Goal: Find specific page/section: Find specific page/section

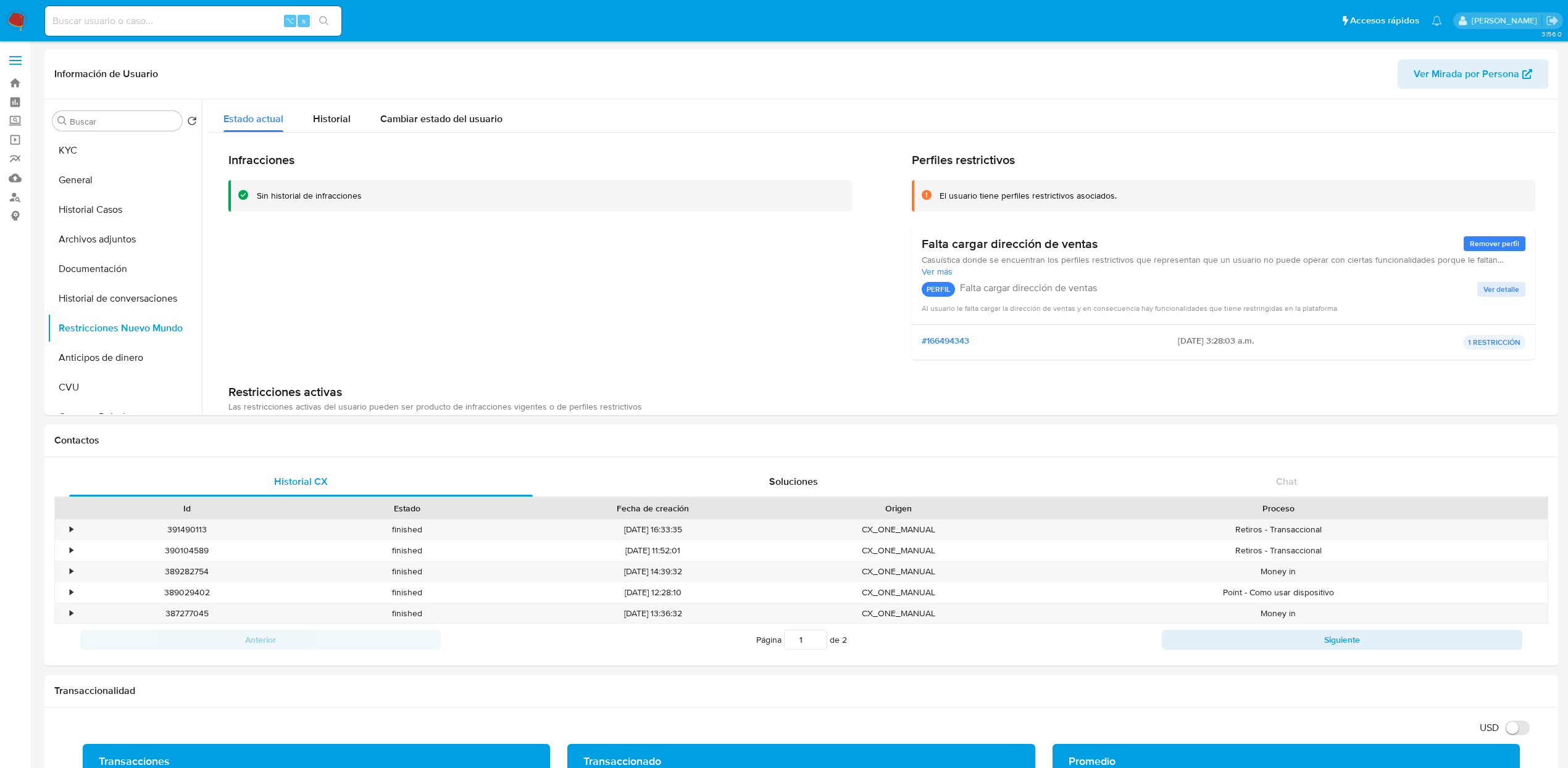
select select "10"
click at [89, 152] on button "KYC" at bounding box center [119, 150] width 145 height 29
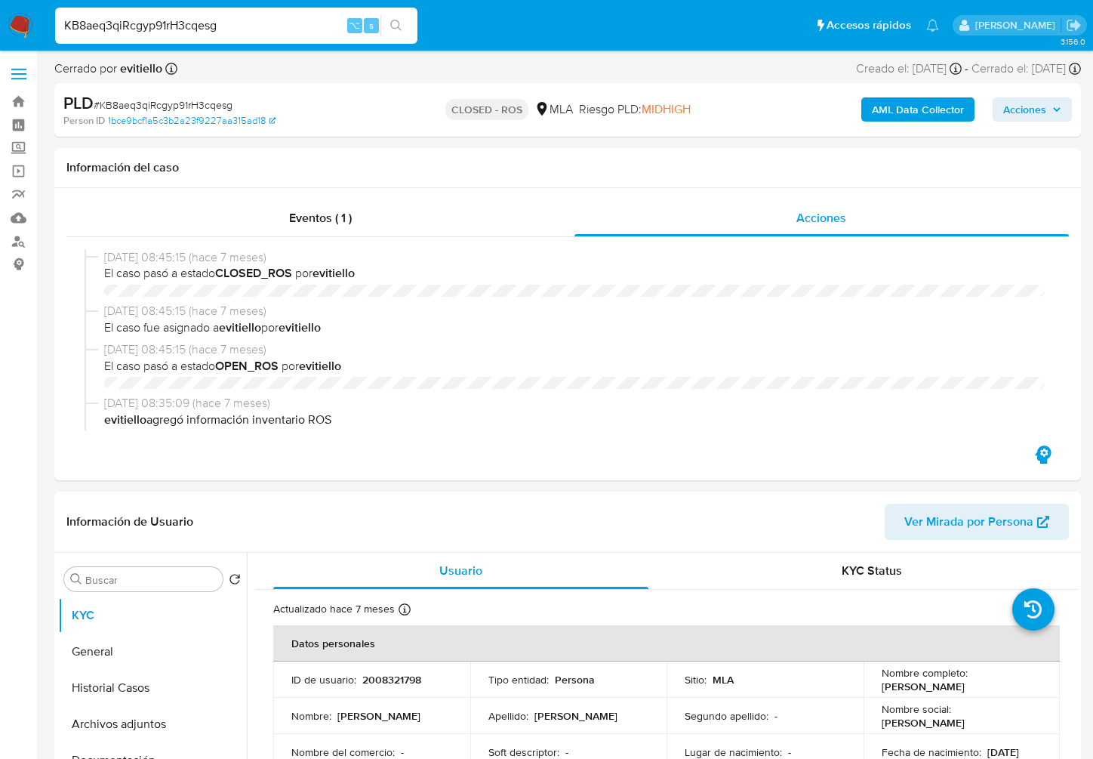
select select "10"
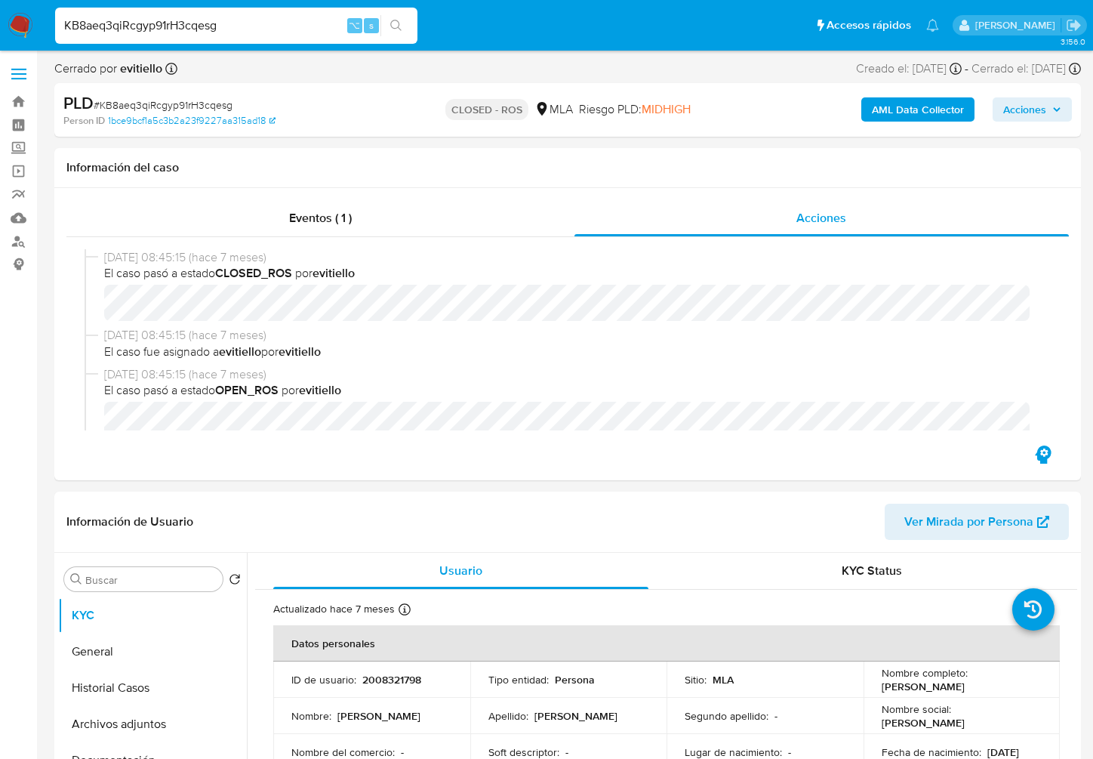
scroll to position [636, 0]
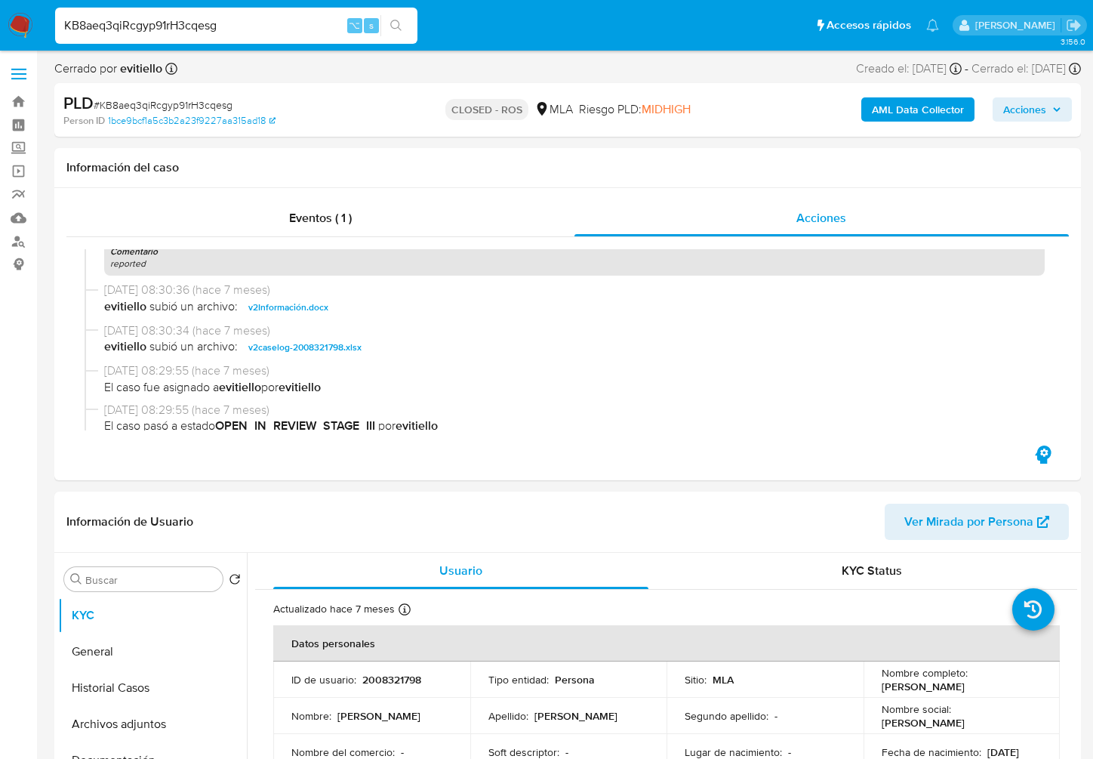
click at [234, 30] on input "KB8aeq3qiRcgyp91rH3cqesg" at bounding box center [236, 26] width 362 height 20
click at [236, 27] on input "KB8aeq3qiRcgyp91rH3cqesg" at bounding box center [236, 26] width 362 height 20
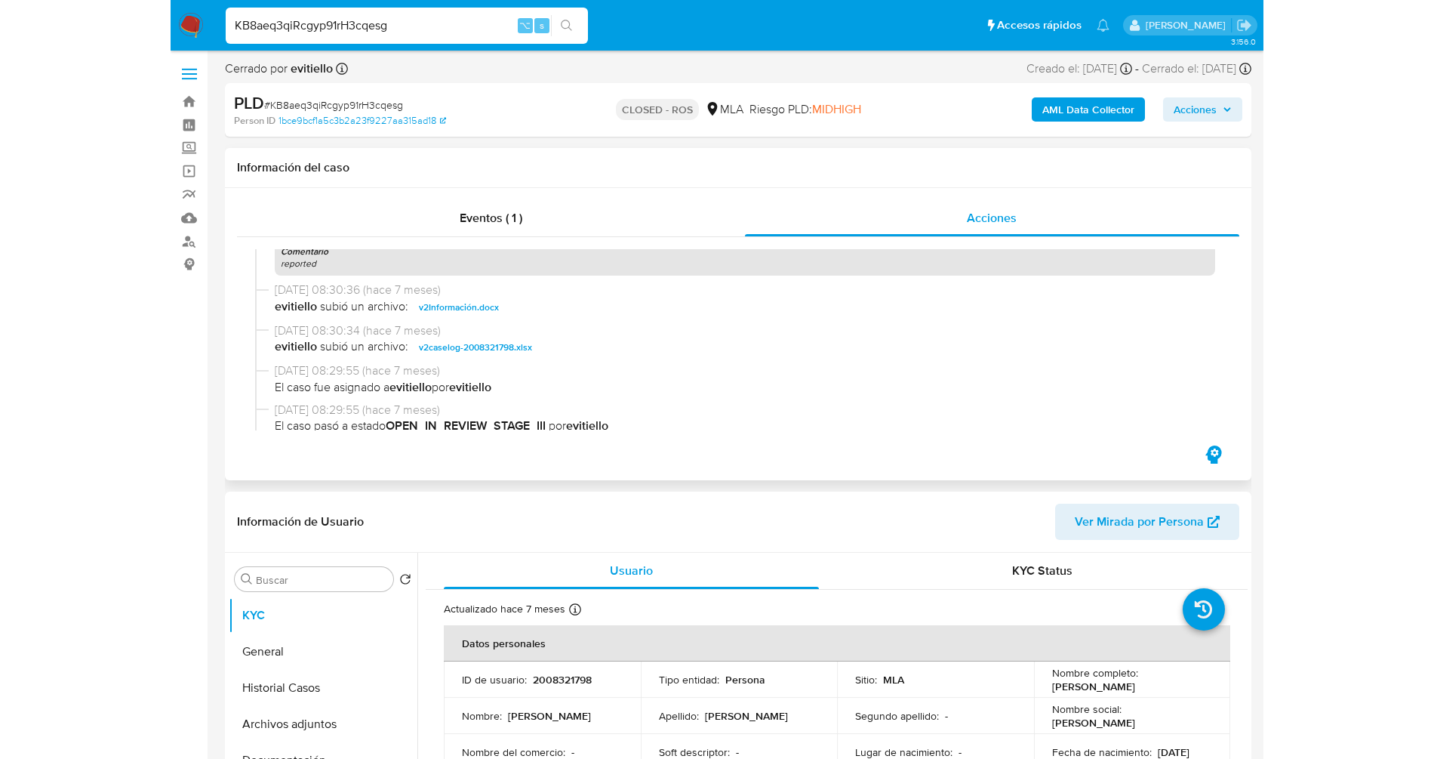
scroll to position [0, 0]
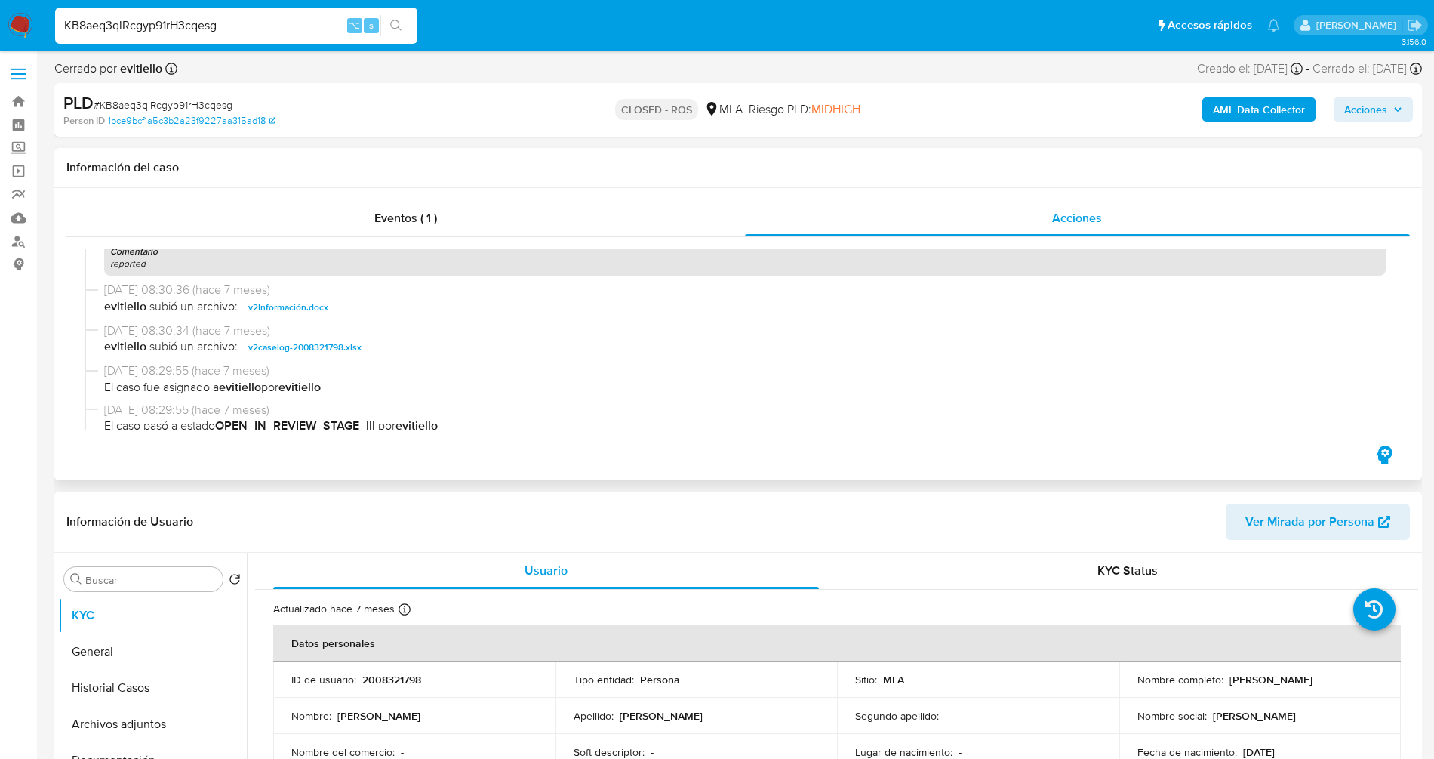
click at [319, 356] on span "v2caselog-2008321798.xlsx" at bounding box center [304, 347] width 113 height 18
click at [250, 30] on input "KB8aeq3qiRcgyp91rH3cqesg" at bounding box center [236, 26] width 362 height 20
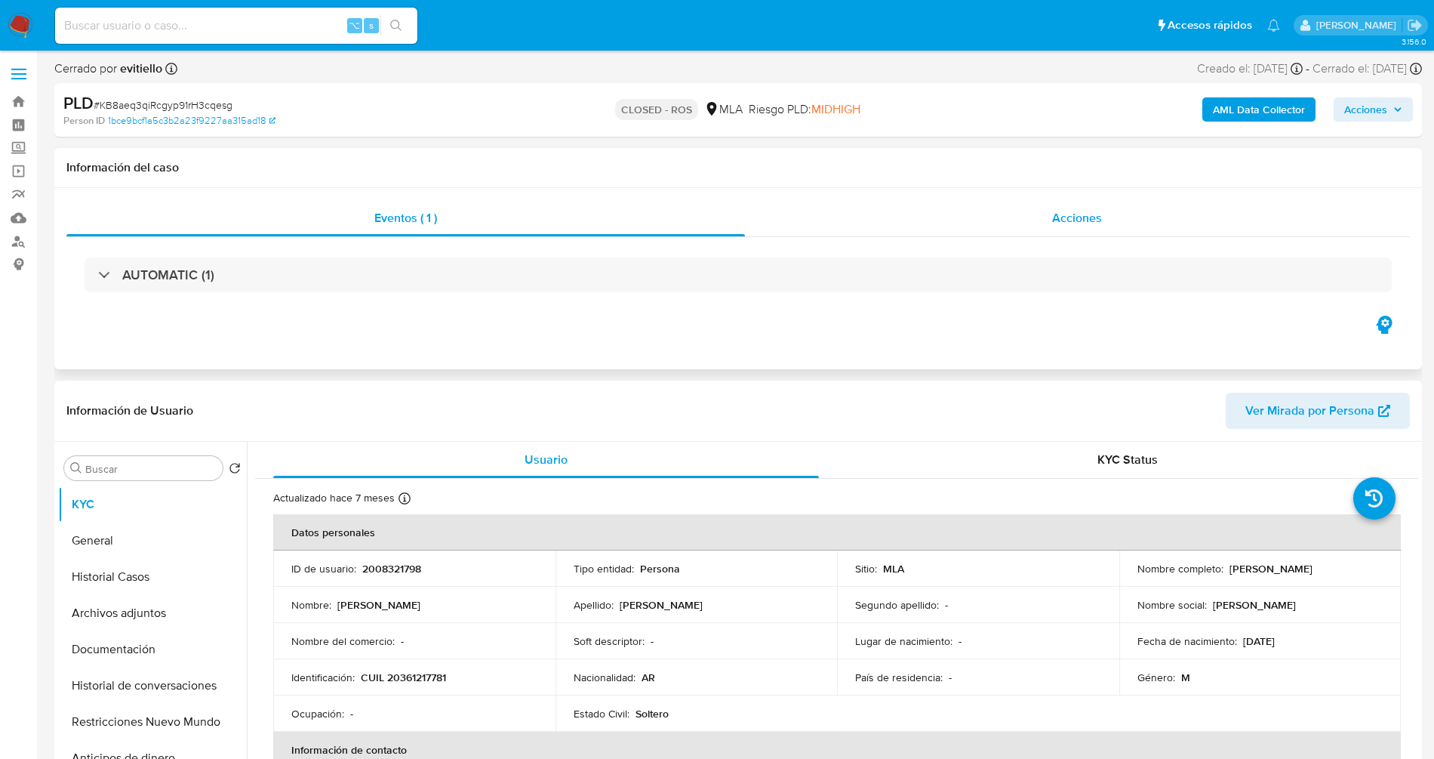
select select "10"
click at [1087, 221] on span "Acciones" at bounding box center [1077, 217] width 50 height 17
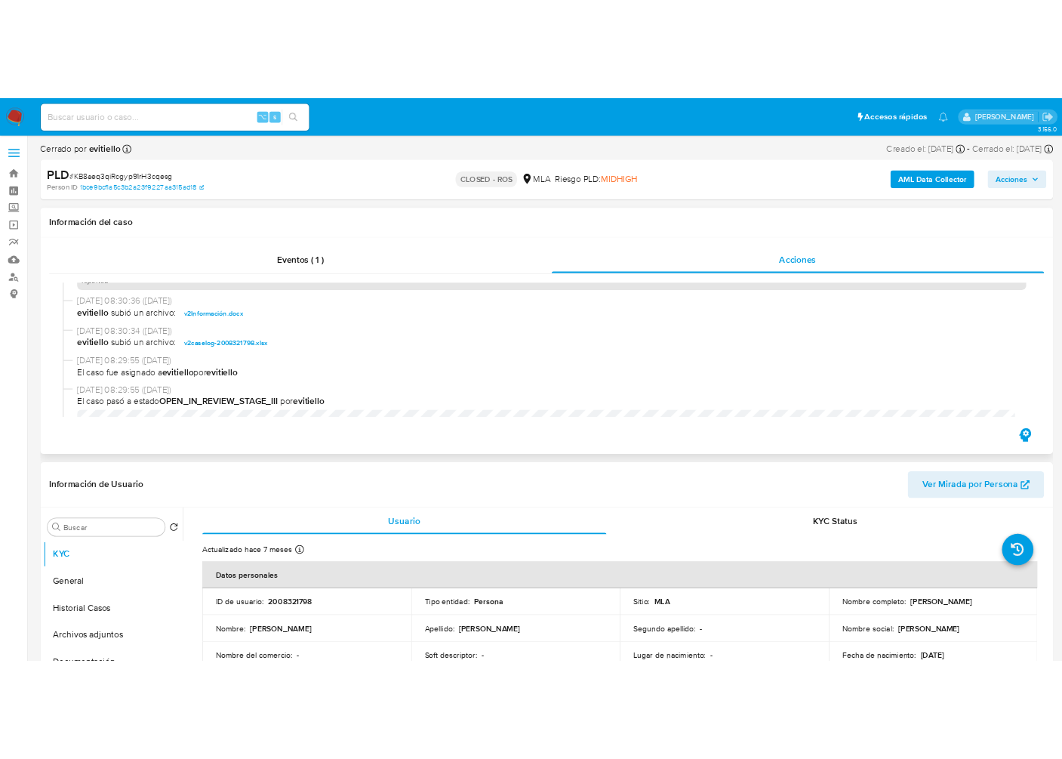
scroll to position [669, 0]
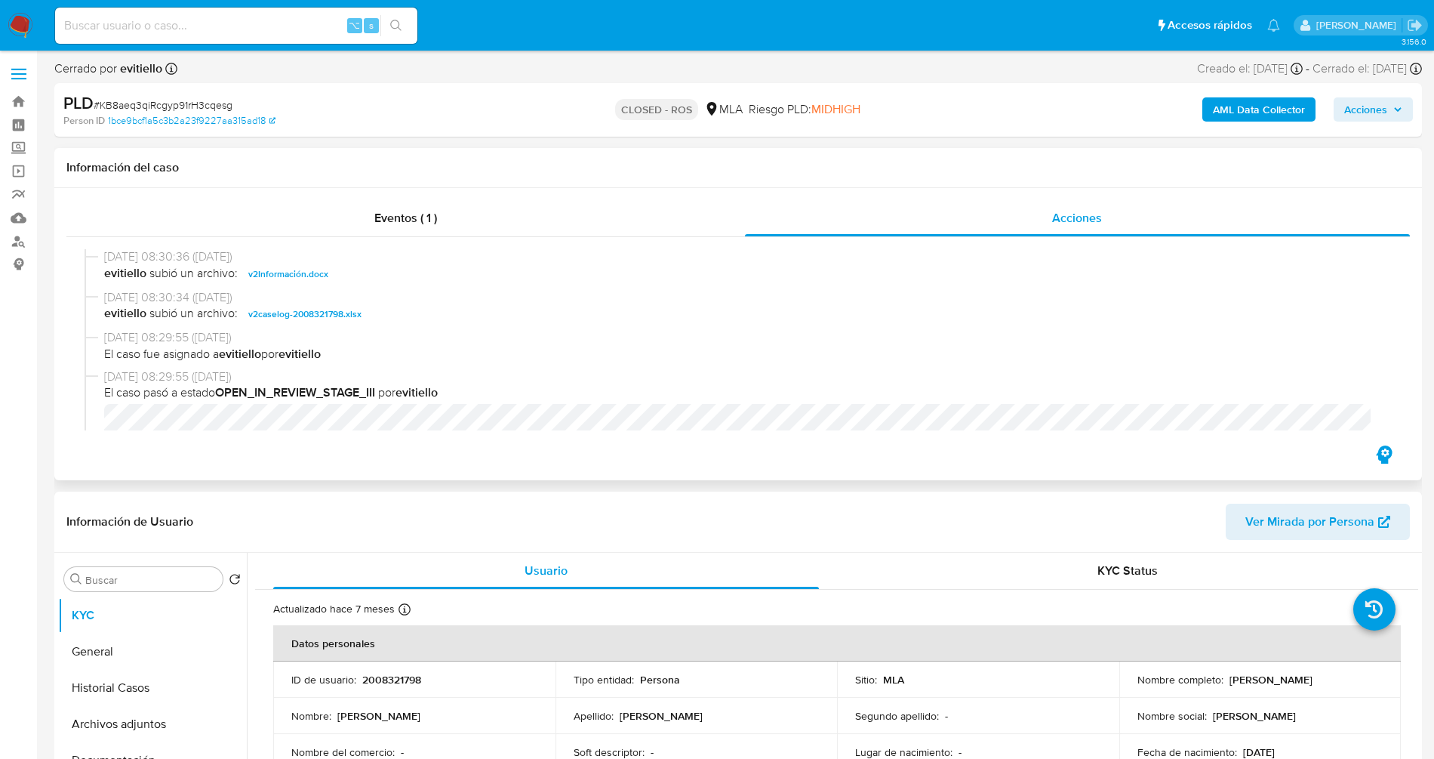
click at [281, 314] on span "v2caselog-2008321798.xlsx" at bounding box center [304, 314] width 113 height 18
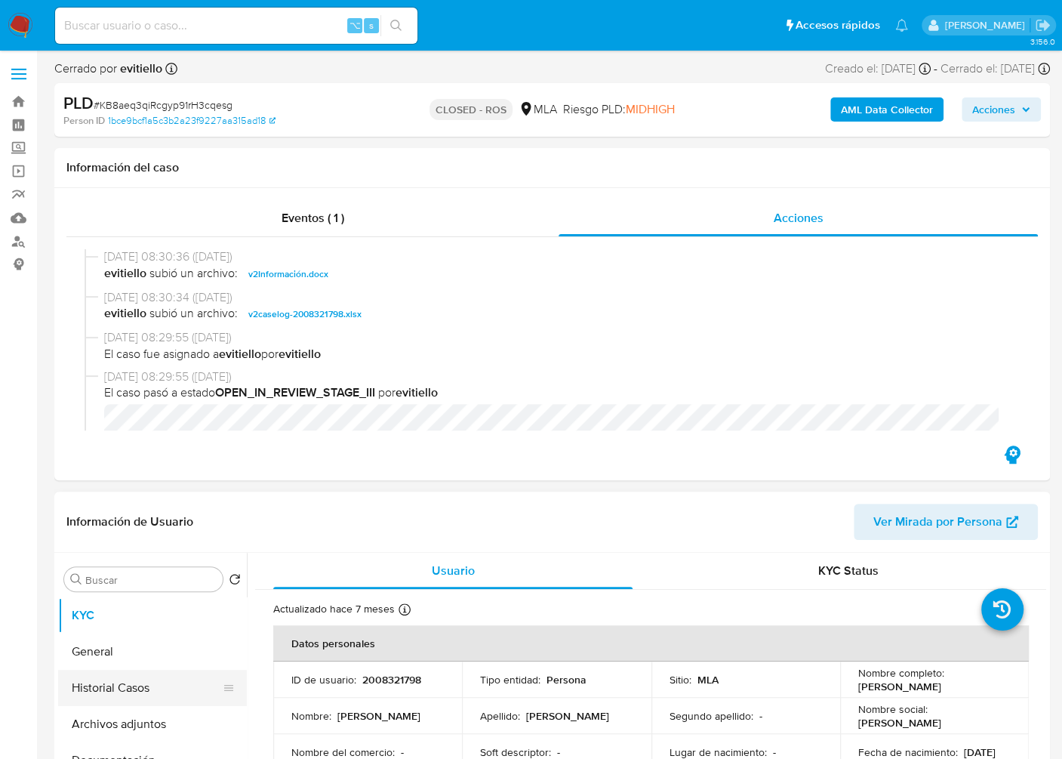
drag, startPoint x: 135, startPoint y: 680, endPoint x: 143, endPoint y: 671, distance: 11.8
click at [134, 681] on button "Historial Casos" at bounding box center [146, 688] width 177 height 36
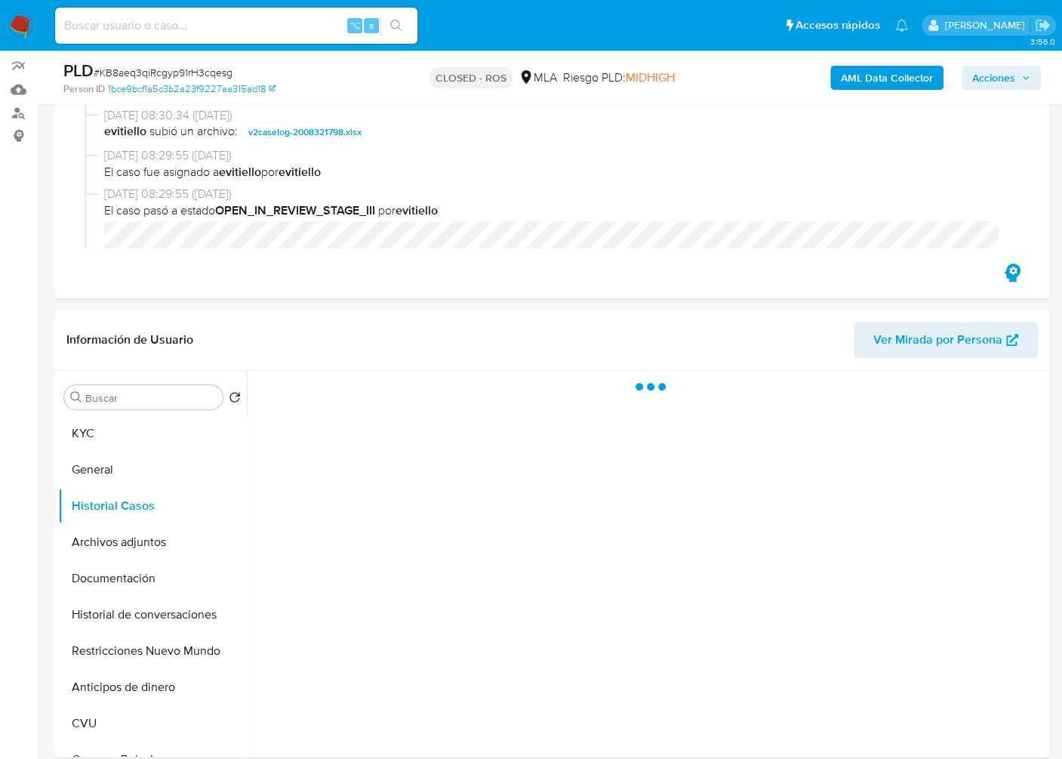
scroll to position [131, 0]
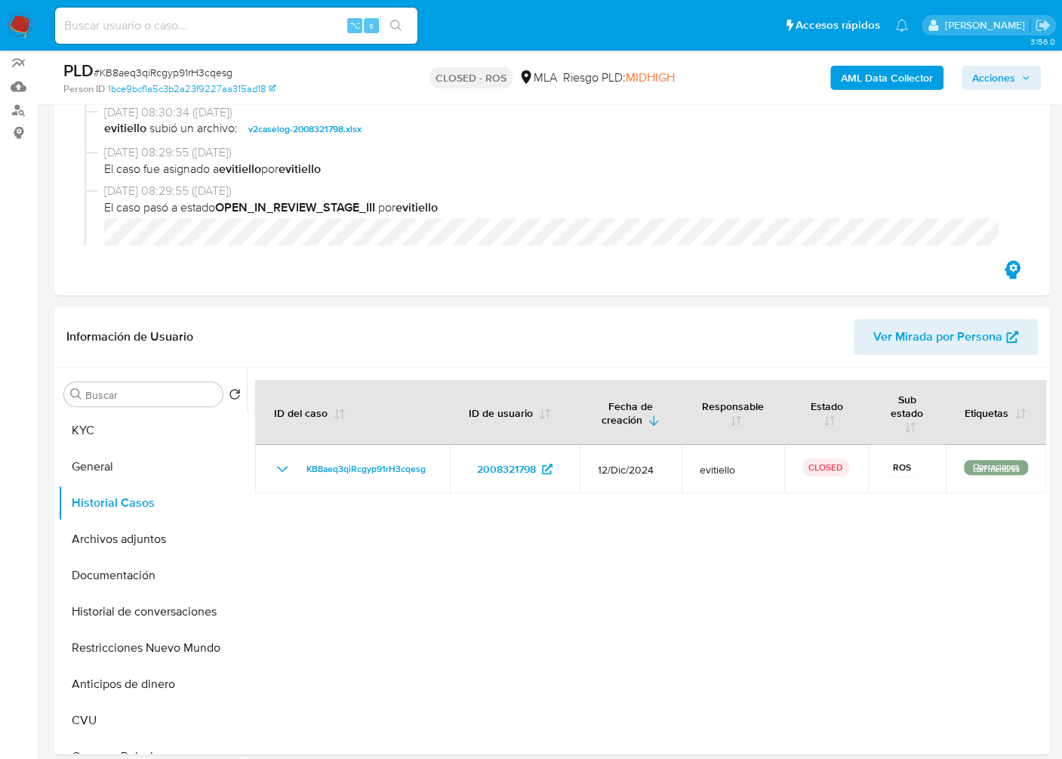
click at [229, 23] on input at bounding box center [236, 26] width 362 height 20
paste input "zoHqNcmCib9BFsfCSTXifJMC"
type input "zoHqNcmCib9BFsfCSTXifJMC"
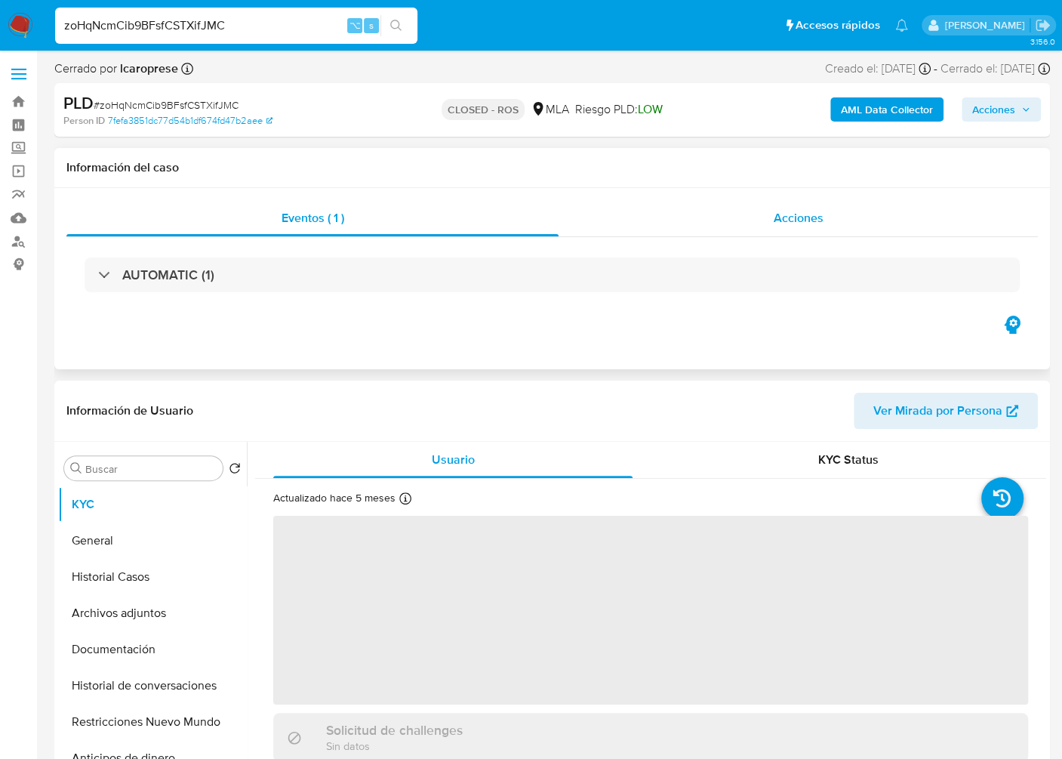
click at [788, 204] on div "Acciones" at bounding box center [798, 218] width 479 height 36
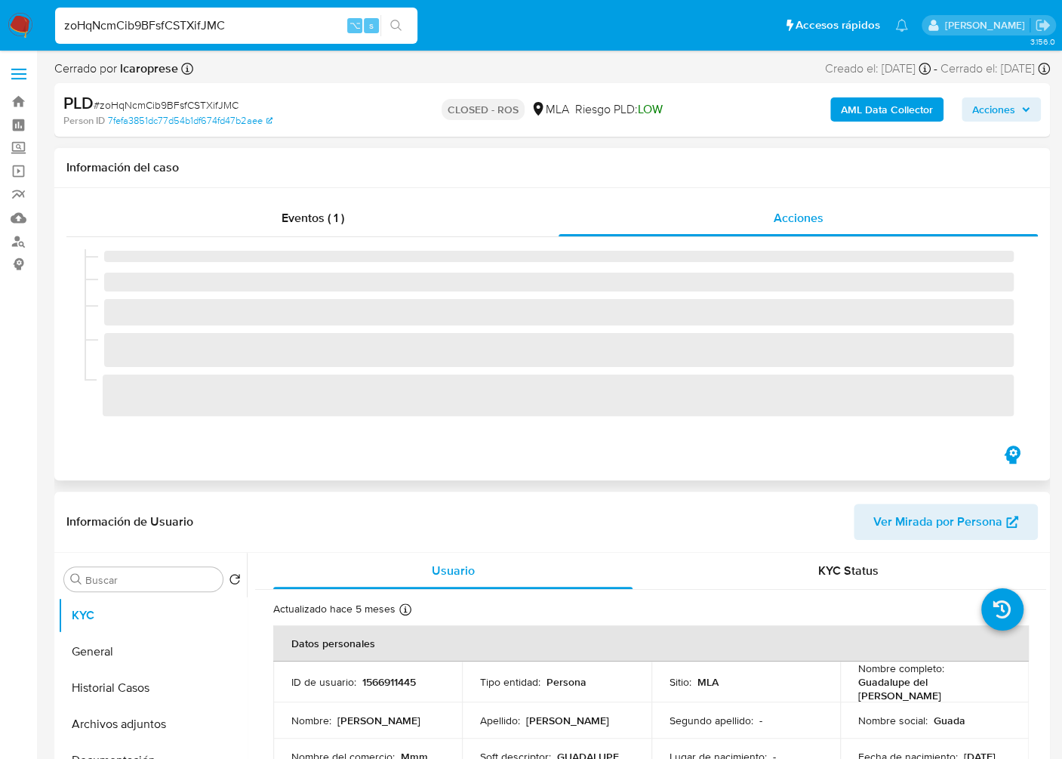
select select "10"
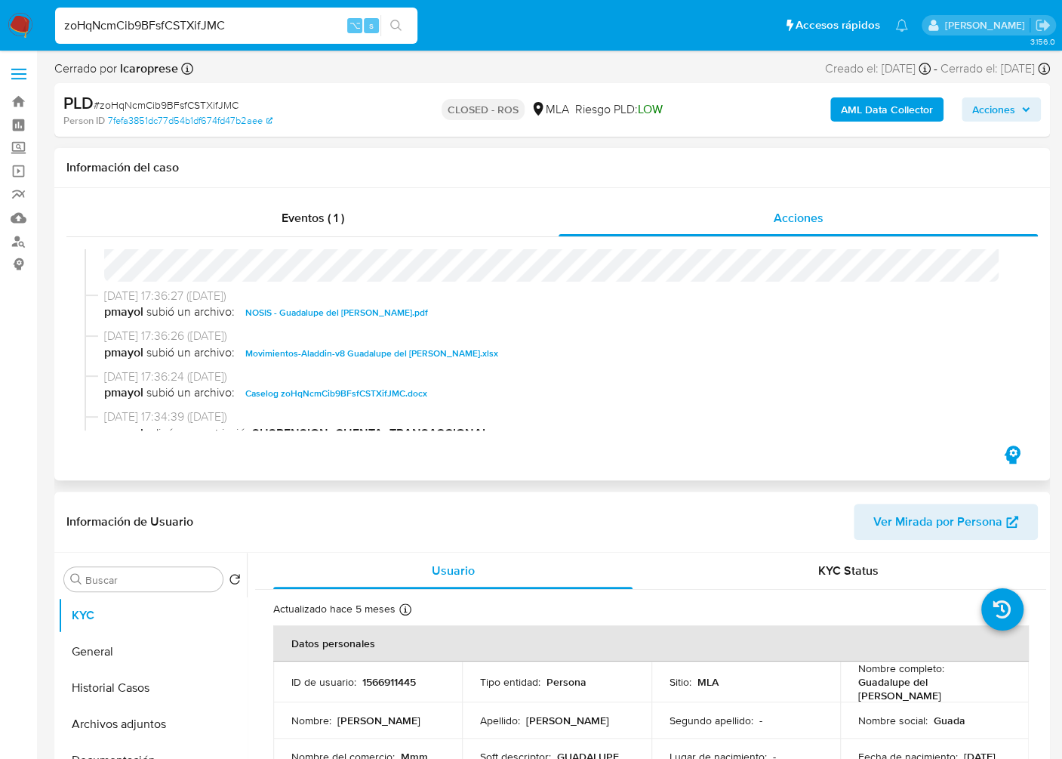
scroll to position [734, 0]
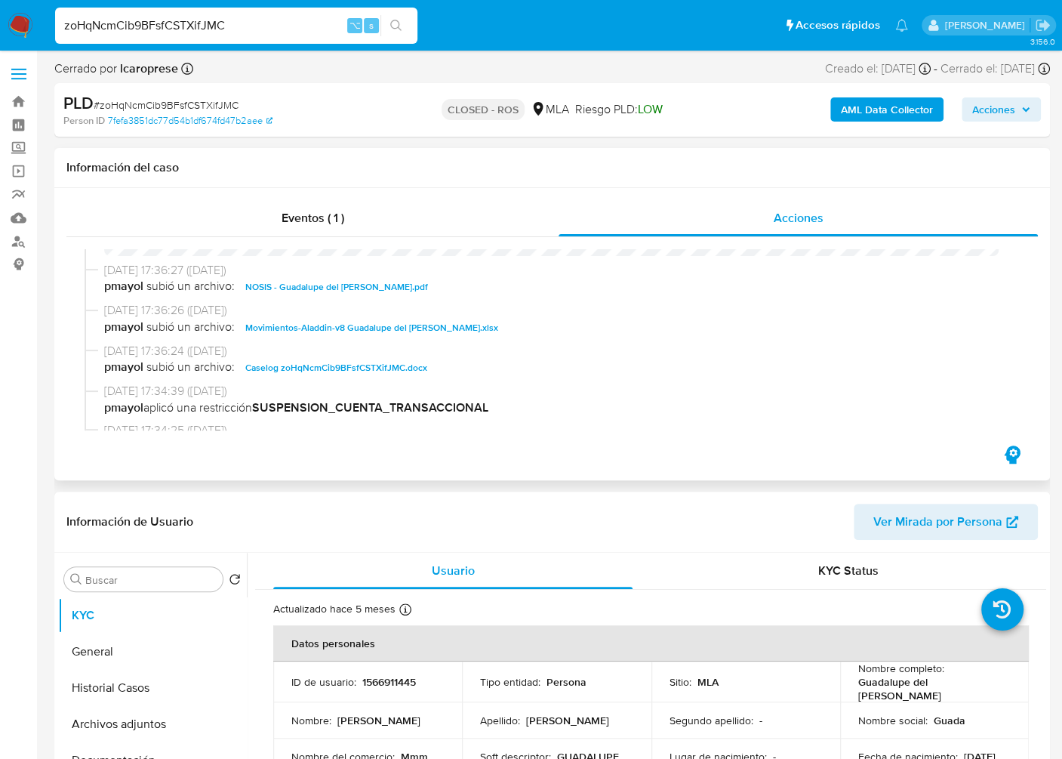
click at [330, 384] on div "03/02/2025 17:36:24 (hace 7 meses) pmayol subió un archivo: Caselog zoHqNcmCib9…" at bounding box center [552, 363] width 935 height 41
click at [334, 374] on span "Caselog zoHqNcmCib9BFsfCSTXifJMC.docx" at bounding box center [336, 368] width 182 height 18
